Goal: Transaction & Acquisition: Book appointment/travel/reservation

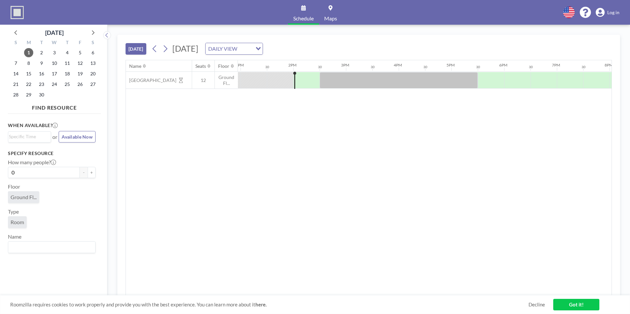
scroll to position [0, 712]
click at [166, 52] on icon at bounding box center [165, 49] width 6 height 10
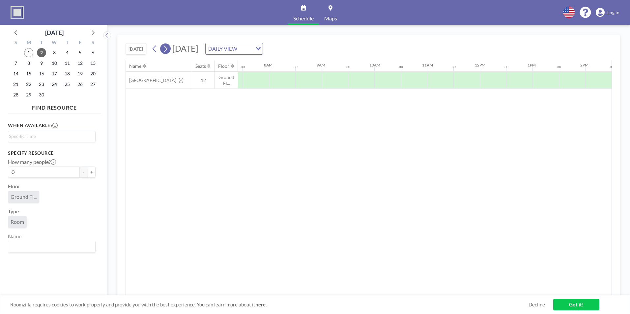
scroll to position [0, 396]
click at [40, 56] on span "2" at bounding box center [41, 52] width 9 height 9
click at [47, 136] on input "Search for option" at bounding box center [50, 137] width 83 height 8
click at [37, 193] on li "10:00 am" at bounding box center [52, 195] width 86 height 11
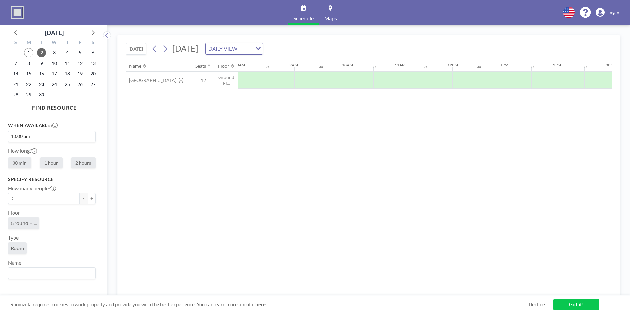
scroll to position [0, 501]
click at [76, 173] on div "When available? 10:00 am Loading... How long? 30 min 1 hour 2 hours Specify res…" at bounding box center [54, 203] width 93 height 173
click at [40, 201] on input "0" at bounding box center [44, 198] width 72 height 11
drag, startPoint x: 40, startPoint y: 201, endPoint x: -8, endPoint y: 199, distance: 48.5
click at [0, 199] on html "Schedule Maps English Polski 日本語 Española Log in [DATE] S M T W T F S 31 1 2 3 …" at bounding box center [315, 157] width 630 height 314
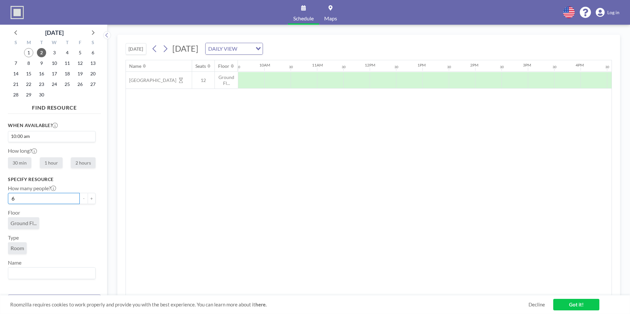
type input "6"
click at [74, 224] on div "Ground Fl..." at bounding box center [52, 225] width 88 height 15
click at [41, 279] on div "Loading..." at bounding box center [51, 273] width 87 height 11
click at [48, 276] on input "Search for option" at bounding box center [50, 273] width 83 height 9
type input "C"
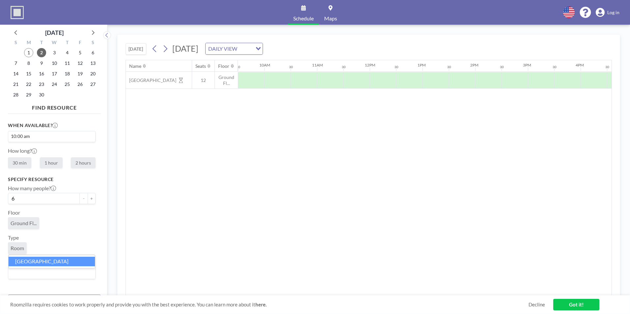
click at [48, 266] on li "[GEOGRAPHIC_DATA]" at bounding box center [52, 262] width 86 height 10
click at [88, 160] on label "2 hours" at bounding box center [83, 163] width 25 height 11
radio input "true"
click at [582, 304] on link "Got it!" at bounding box center [576, 305] width 46 height 12
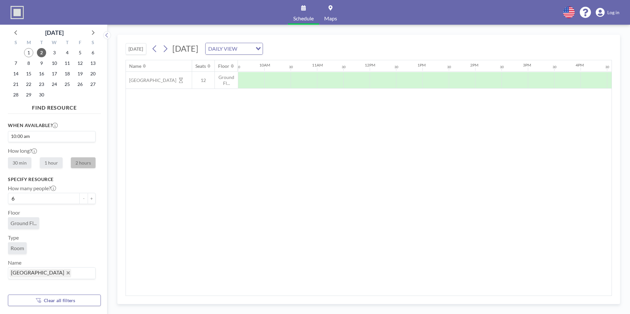
click at [82, 211] on div "Floor Ground Fl..." at bounding box center [52, 220] width 88 height 20
click at [88, 246] on div "Room" at bounding box center [52, 250] width 88 height 15
click at [43, 52] on span "2" at bounding box center [41, 52] width 9 height 9
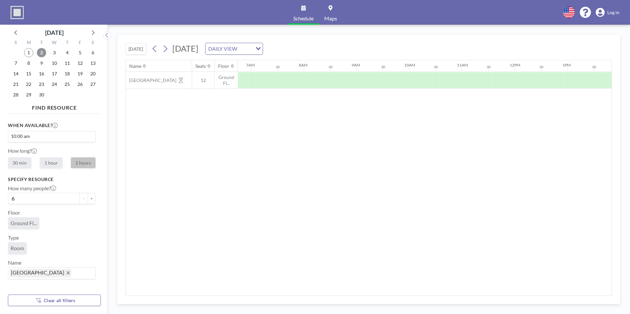
scroll to position [0, 396]
click at [18, 32] on icon at bounding box center [16, 32] width 9 height 9
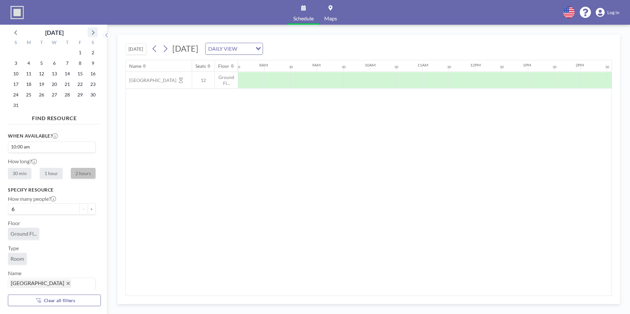
click at [91, 29] on icon at bounding box center [92, 32] width 9 height 9
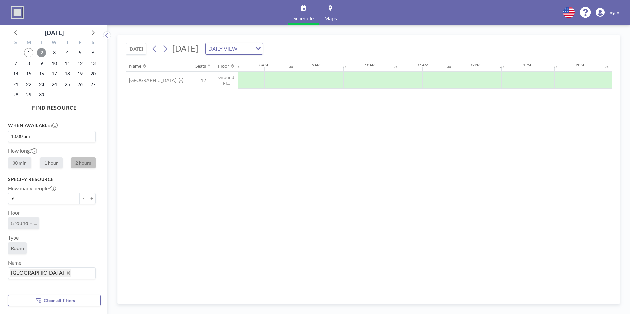
click at [40, 53] on span "2" at bounding box center [41, 52] width 9 height 9
click at [374, 76] on div at bounding box center [383, 80] width 26 height 16
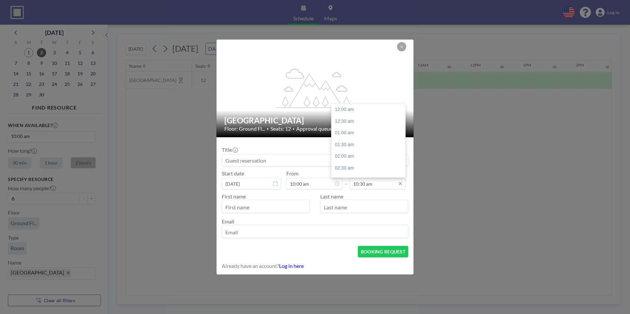
scroll to position [246, 0]
click at [396, 182] on input "10:30 am" at bounding box center [378, 183] width 56 height 11
click at [355, 134] on div "01:00 pm" at bounding box center [370, 136] width 77 height 12
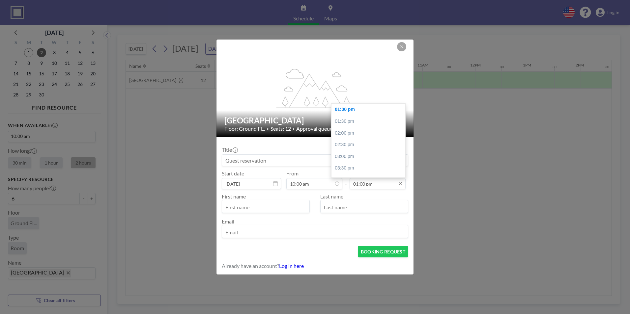
click at [369, 183] on input "01:00 pm" at bounding box center [378, 183] width 56 height 11
click at [353, 172] on div "05:00 pm" at bounding box center [370, 171] width 77 height 12
type input "05:00 pm"
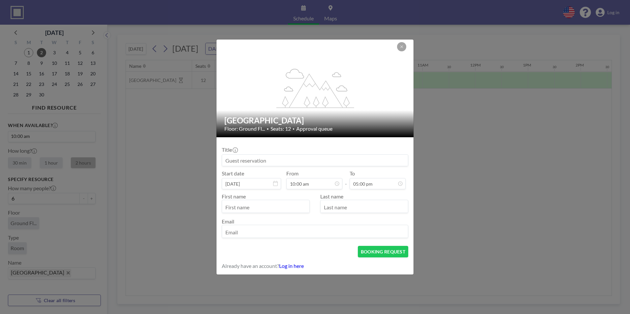
click at [290, 208] on input "text" at bounding box center [265, 207] width 87 height 11
type input "[PERSON_NAME]"
type input "[PERSON_NAME][EMAIL_ADDRESS][PERSON_NAME][DOMAIN_NAME]"
click at [286, 248] on div "BOOKING REQUEST" at bounding box center [315, 252] width 187 height 12
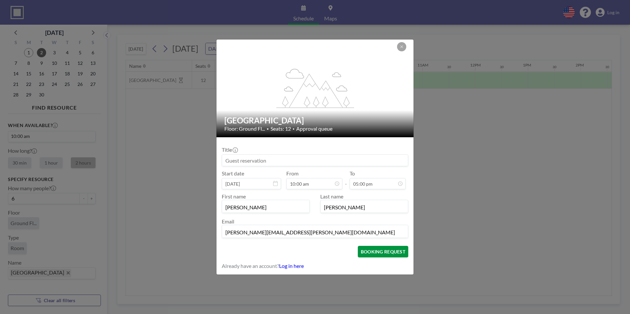
click at [379, 251] on button "BOOKING REQUEST" at bounding box center [383, 252] width 50 height 12
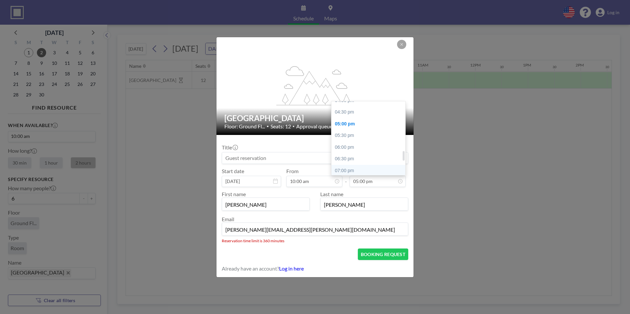
scroll to position [366, 0]
click at [343, 113] on div "04:00 pm" at bounding box center [370, 117] width 77 height 12
type input "04:00 pm"
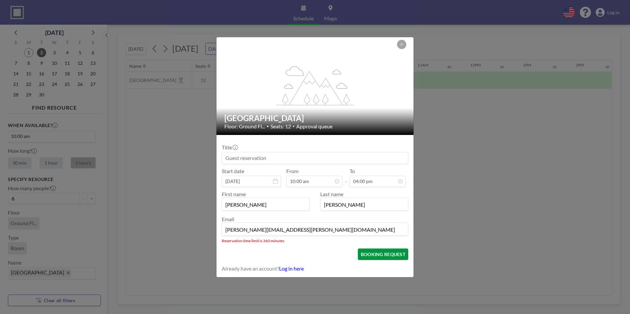
scroll to position [235, 0]
click at [383, 257] on button "BOOKING REQUEST" at bounding box center [383, 255] width 50 height 12
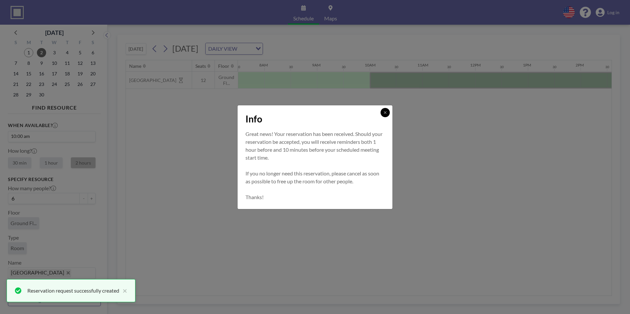
click at [384, 112] on icon at bounding box center [385, 113] width 4 height 4
